Goal: Find contact information: Find contact information

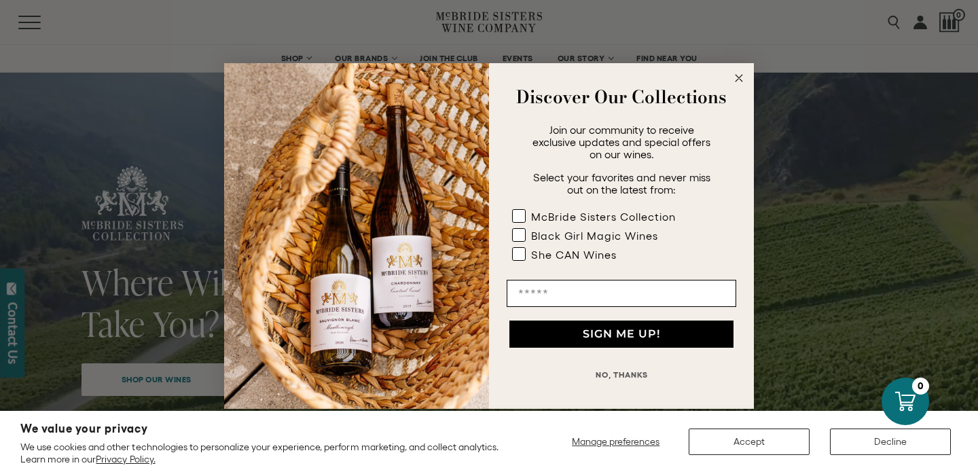
click at [739, 78] on icon "Close dialog" at bounding box center [739, 78] width 7 height 7
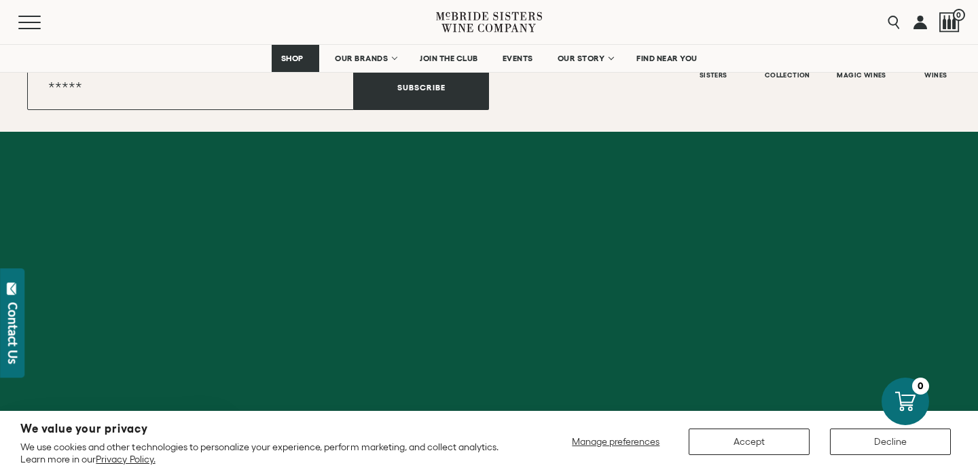
scroll to position [6265, 0]
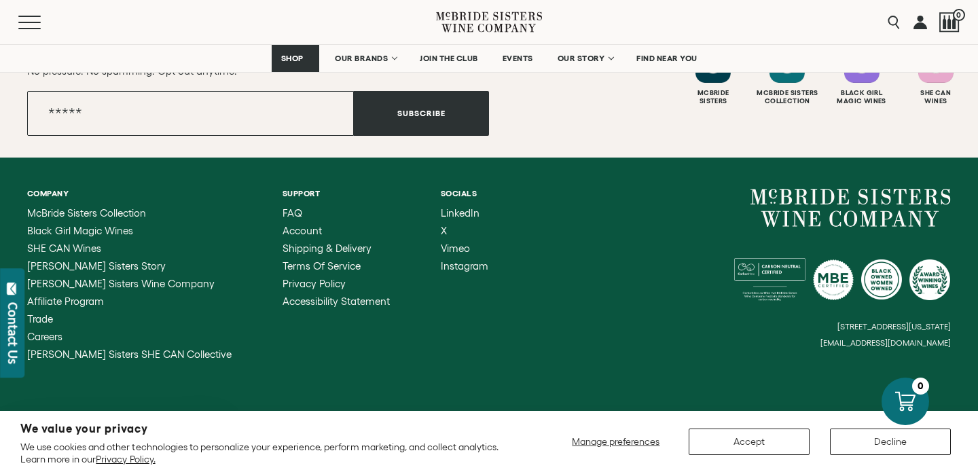
click at [12, 331] on div "Contact Us" at bounding box center [13, 333] width 14 height 62
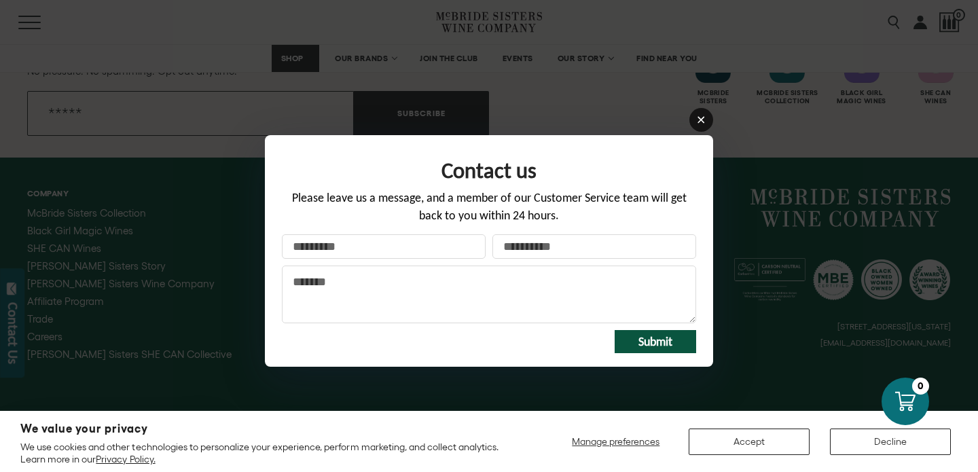
click at [703, 123] on icon at bounding box center [701, 120] width 10 height 10
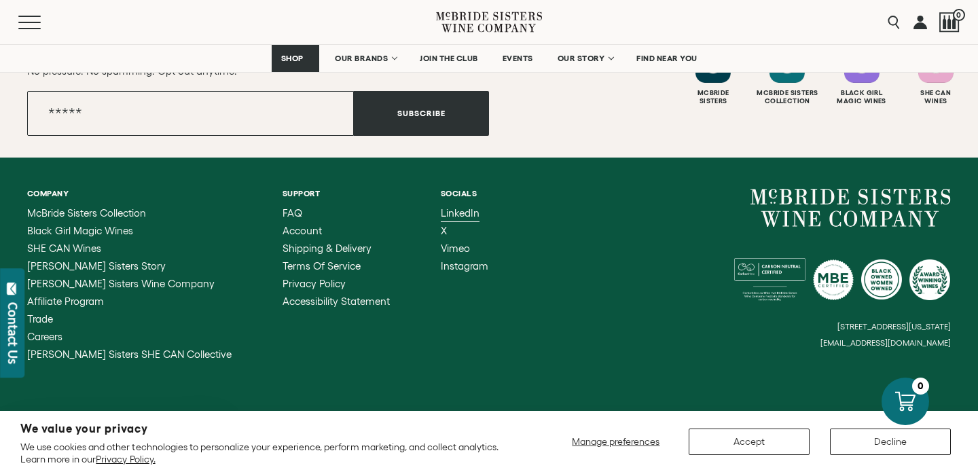
click at [441, 207] on span "LinkedIn" at bounding box center [460, 213] width 39 height 12
click at [441, 260] on span "Instagram" at bounding box center [465, 266] width 48 height 12
drag, startPoint x: 956, startPoint y: 325, endPoint x: 834, endPoint y: 324, distance: 121.6
click at [834, 324] on div "Company [PERSON_NAME] Sisters Collection Black Girl Magic Wines SHE CAN Wines […" at bounding box center [489, 275] width 978 height 234
drag, startPoint x: 834, startPoint y: 324, endPoint x: 975, endPoint y: 314, distance: 141.0
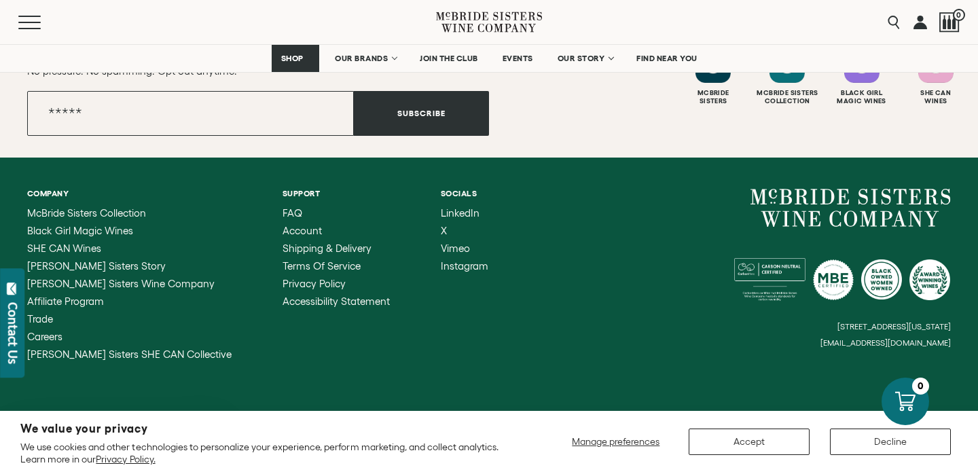
click at [975, 314] on div "Company [PERSON_NAME] Sisters Collection Black Girl Magic Wines SHE CAN Wines […" at bounding box center [489, 275] width 978 height 234
drag, startPoint x: 949, startPoint y: 323, endPoint x: 860, endPoint y: 322, distance: 89.0
click at [860, 338] on small "[EMAIL_ADDRESS][DOMAIN_NAME]" at bounding box center [886, 343] width 130 height 10
drag, startPoint x: 956, startPoint y: 325, endPoint x: 795, endPoint y: 325, distance: 161.0
click at [795, 325] on div "Company [PERSON_NAME] Sisters Collection Black Girl Magic Wines SHE CAN Wines […" at bounding box center [489, 275] width 978 height 234
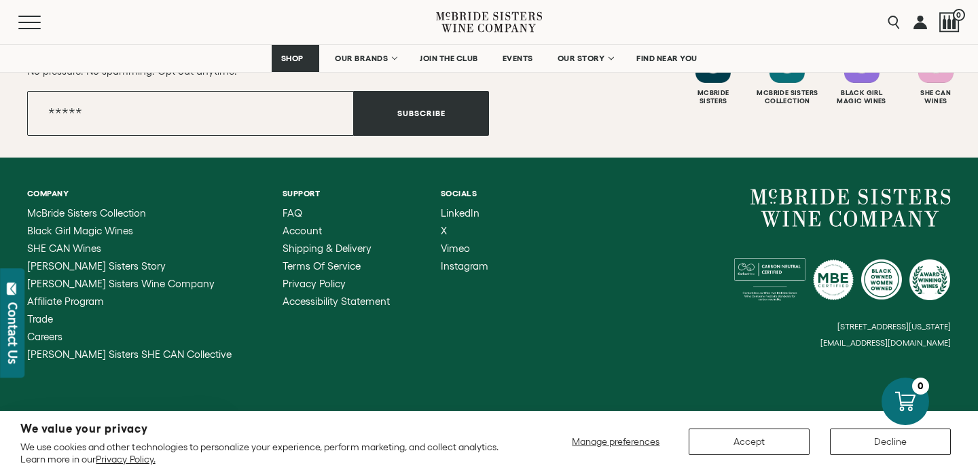
click at [839, 320] on div "[STREET_ADDRESS][US_STATE] [EMAIL_ADDRESS][DOMAIN_NAME]" at bounding box center [720, 268] width 462 height 159
copy small "hello"
